Goal: Task Accomplishment & Management: Manage account settings

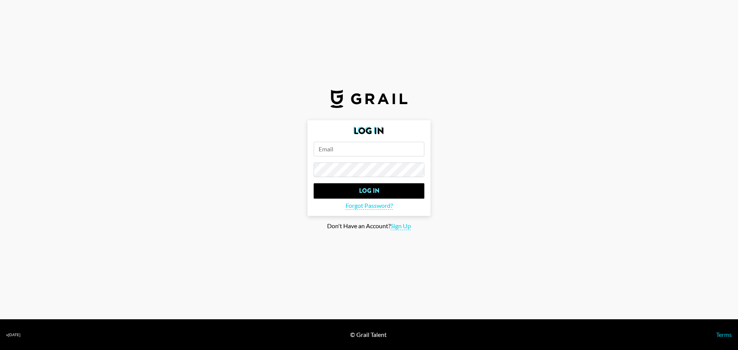
click at [376, 134] on h2 "Log In" at bounding box center [369, 131] width 111 height 9
click at [374, 153] on input "email" at bounding box center [369, 149] width 111 height 15
type input "[PERSON_NAME][EMAIL_ADDRESS][PERSON_NAME][DOMAIN_NAME]"
click at [399, 228] on span "Sign Up" at bounding box center [401, 226] width 20 height 8
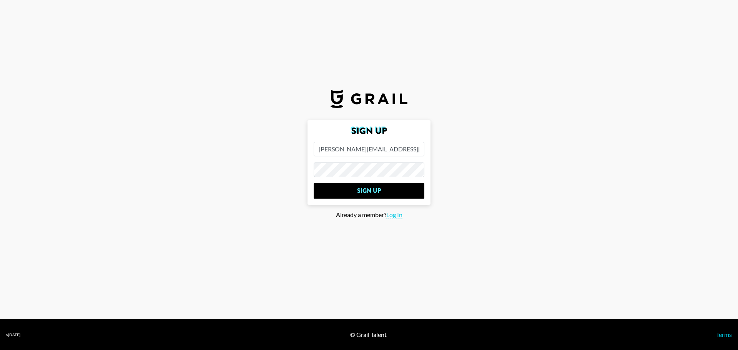
click at [314, 183] on input "Sign Up" at bounding box center [369, 190] width 111 height 15
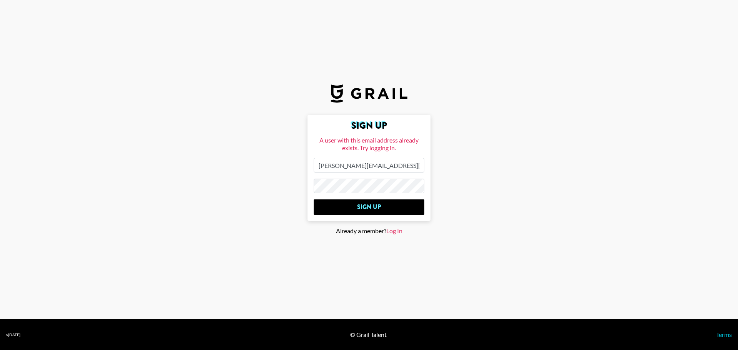
click at [395, 233] on span "Log In" at bounding box center [394, 231] width 16 height 8
type input "Log In"
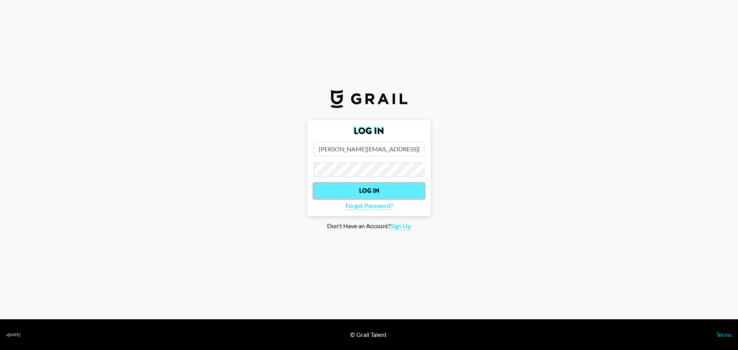
click at [392, 191] on input "Log In" at bounding box center [369, 190] width 111 height 15
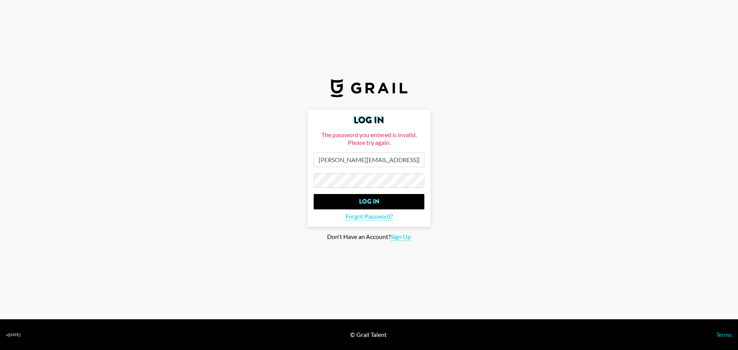
click at [280, 179] on main "Log In The password you entered is invalid. Please try again. nicole.rhea@grail…" at bounding box center [369, 176] width 726 height 132
click at [314, 194] on input "Log In" at bounding box center [369, 201] width 111 height 15
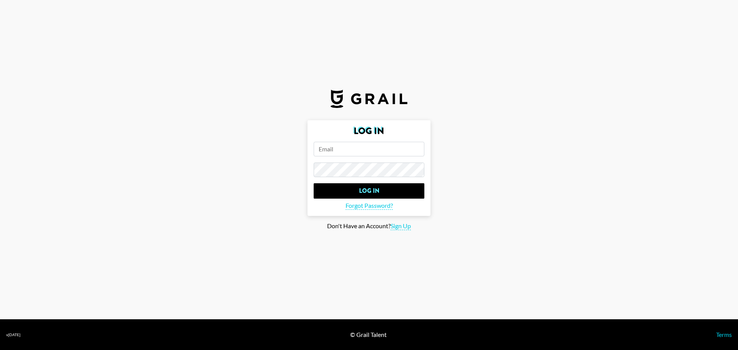
click at [376, 151] on input "email" at bounding box center [369, 149] width 111 height 15
paste input "[PERSON_NAME][EMAIL_ADDRESS][PERSON_NAME][DOMAIN_NAME]"
type input "[PERSON_NAME][EMAIL_ADDRESS][PERSON_NAME][DOMAIN_NAME]"
click at [369, 209] on span "Forgot Password?" at bounding box center [369, 206] width 47 height 8
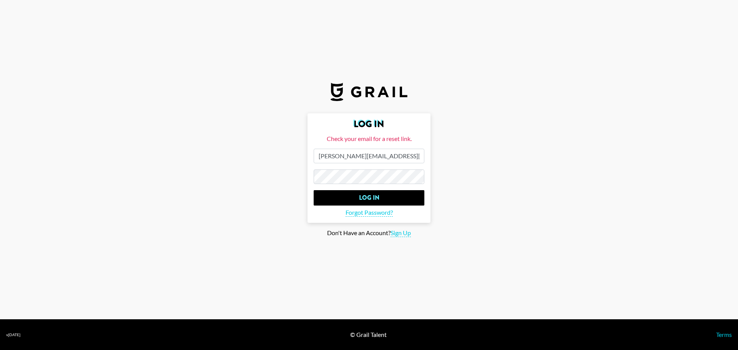
click at [314, 190] on input "Log In" at bounding box center [369, 197] width 111 height 15
